Goal: Navigation & Orientation: Find specific page/section

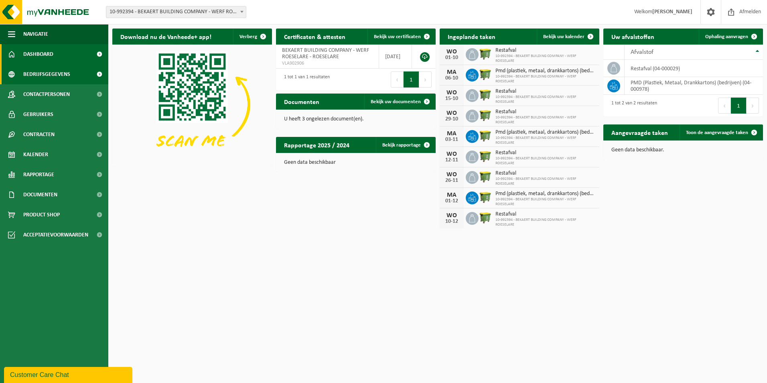
click at [37, 72] on span "Bedrijfsgegevens" at bounding box center [46, 74] width 47 height 20
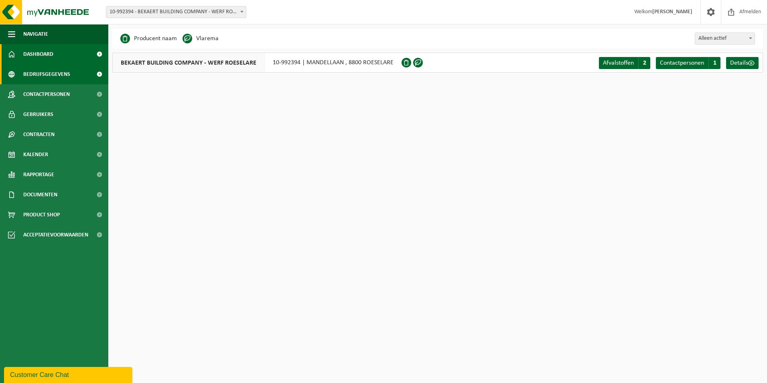
click at [60, 56] on link "Dashboard" at bounding box center [54, 54] width 108 height 20
